Goal: Find specific page/section: Find specific page/section

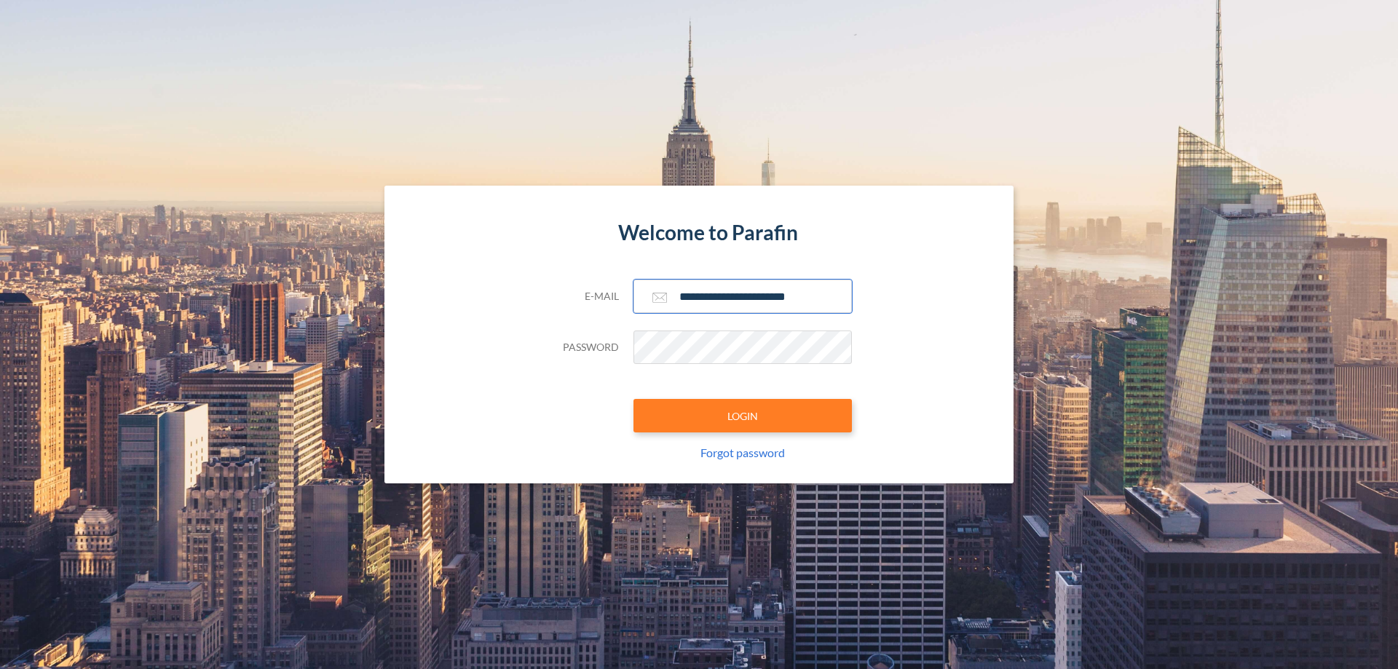
type input "**********"
click at [743, 416] on button "LOGIN" at bounding box center [742, 415] width 218 height 33
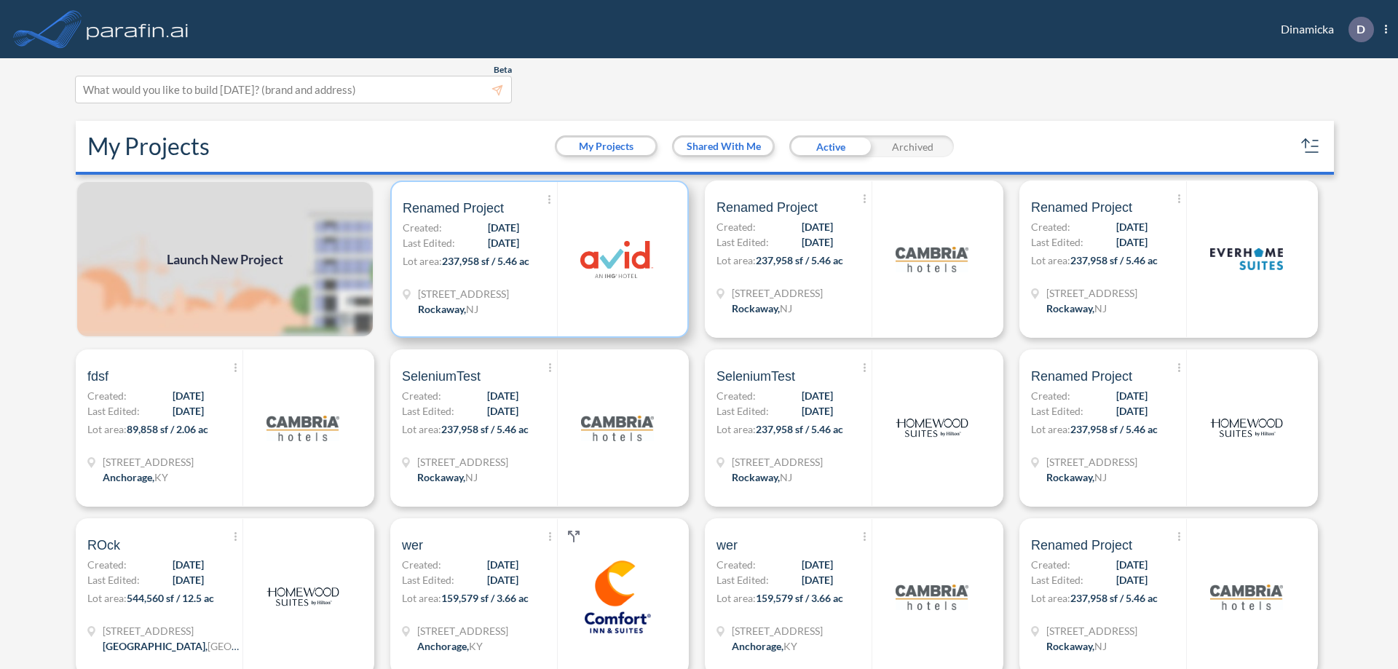
scroll to position [4, 0]
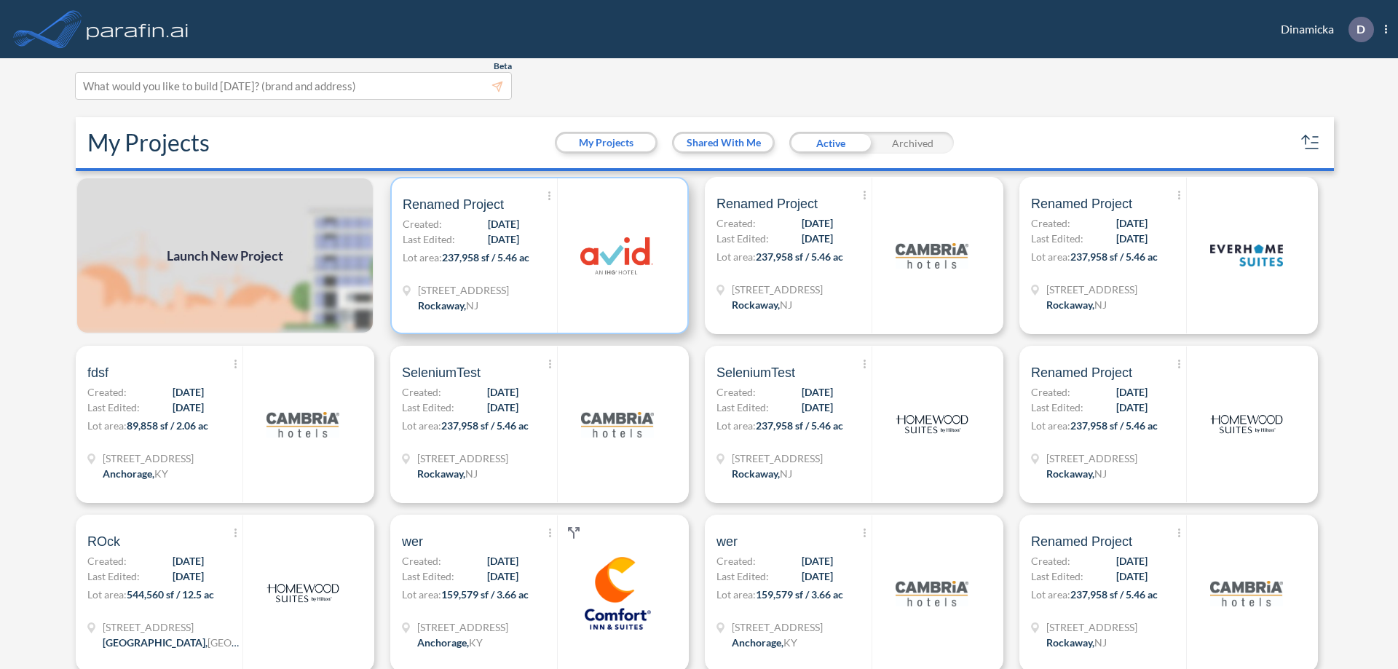
click at [536, 256] on p "Lot area: 237,958 sf / 5.46 ac" at bounding box center [480, 260] width 154 height 21
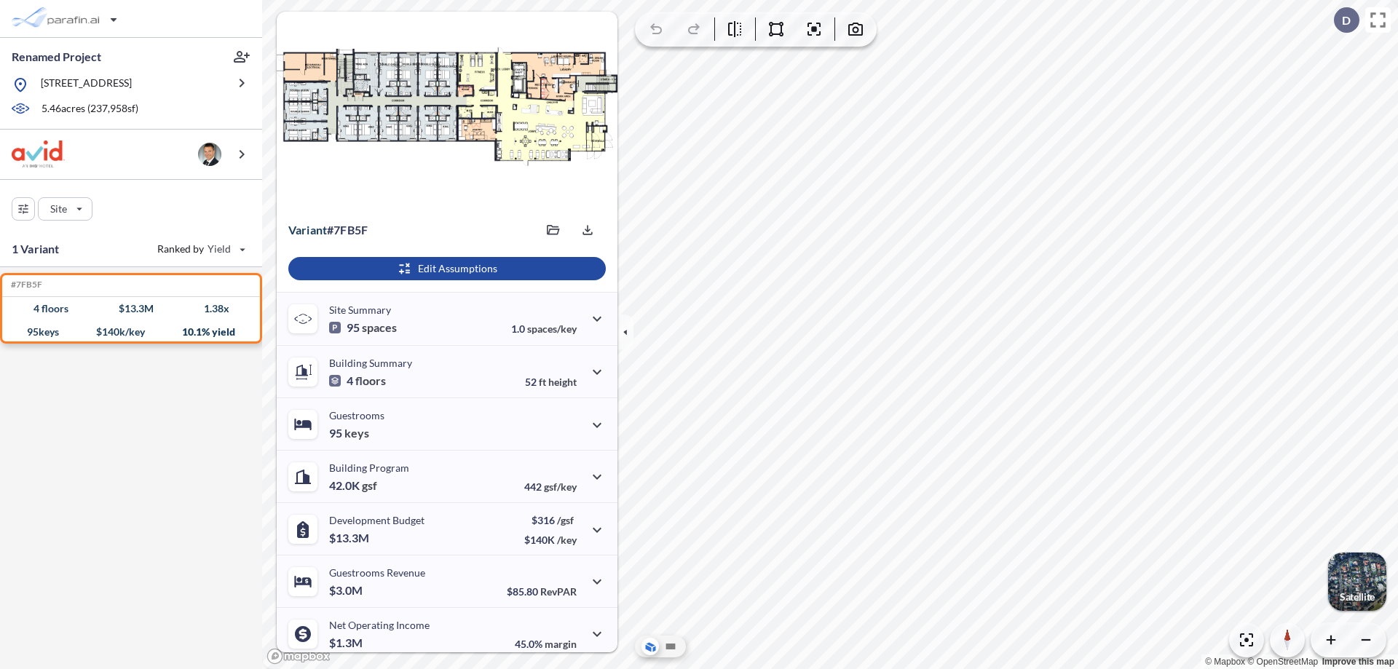
scroll to position [60, 0]
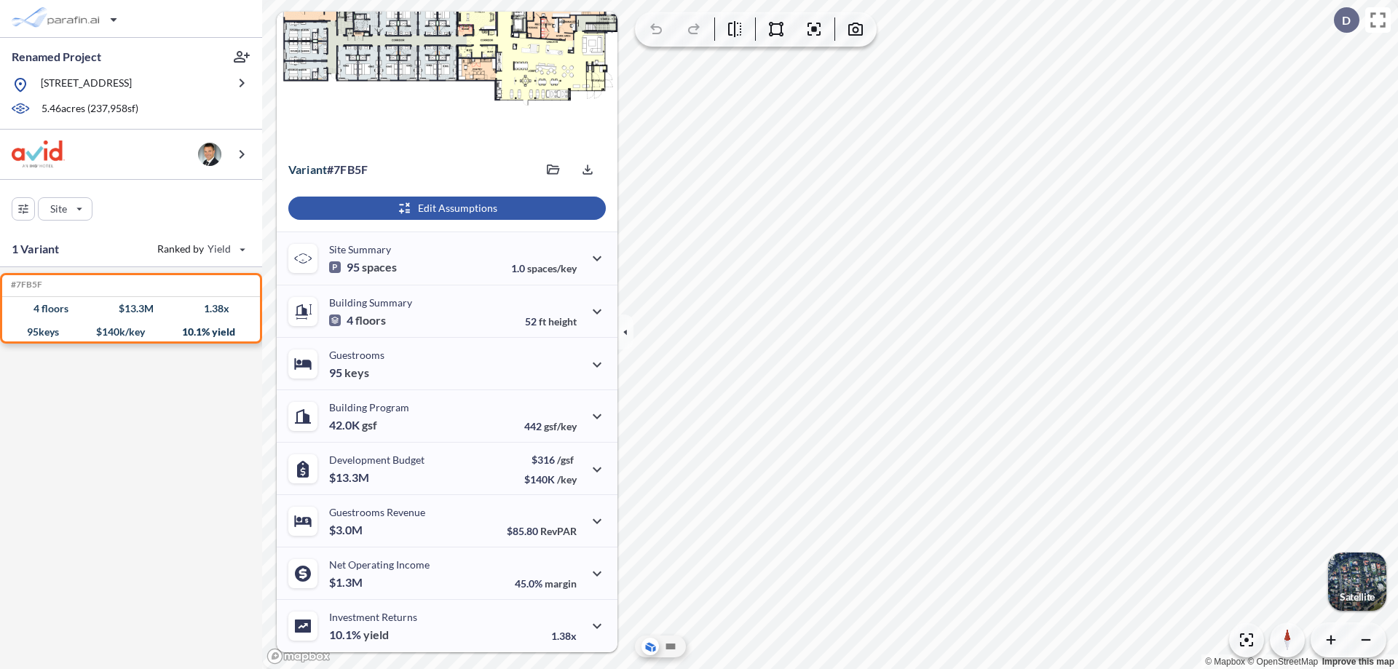
click at [445, 208] on div "button" at bounding box center [446, 208] width 317 height 23
